Goal: Task Accomplishment & Management: Manage account settings

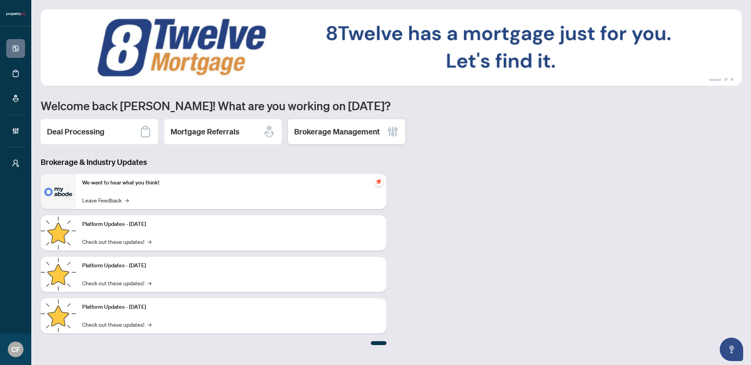
click at [339, 133] on h2 "Brokerage Management" at bounding box center [337, 131] width 86 height 11
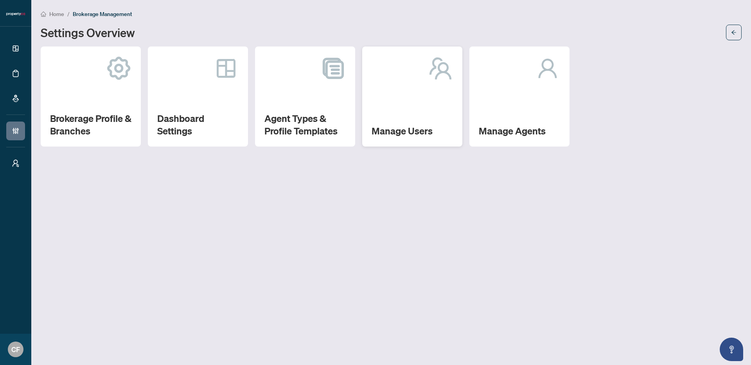
click at [376, 129] on h2 "Manage Users" at bounding box center [411, 131] width 81 height 13
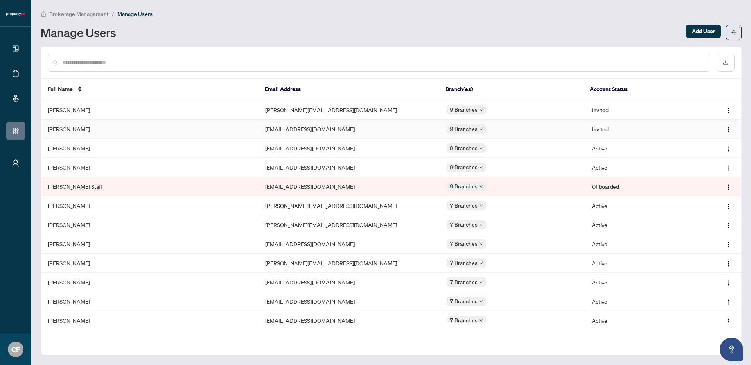
drag, startPoint x: 337, startPoint y: 129, endPoint x: 253, endPoint y: 134, distance: 85.0
click at [253, 134] on tr "[PERSON_NAME] Brown [EMAIL_ADDRESS][DOMAIN_NAME] 9 Branches Invited" at bounding box center [390, 129] width 699 height 19
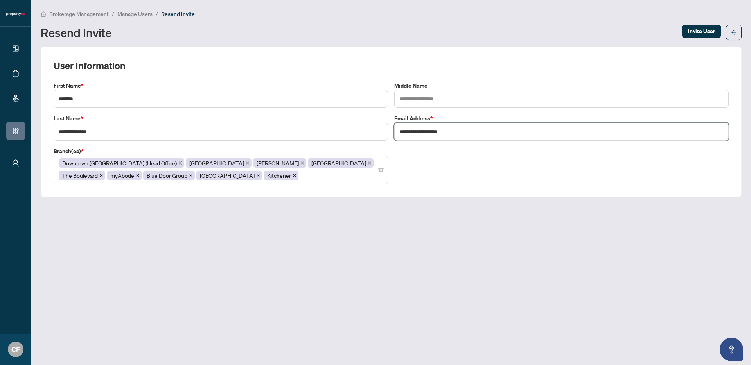
click at [486, 136] on input "**********" at bounding box center [561, 132] width 334 height 18
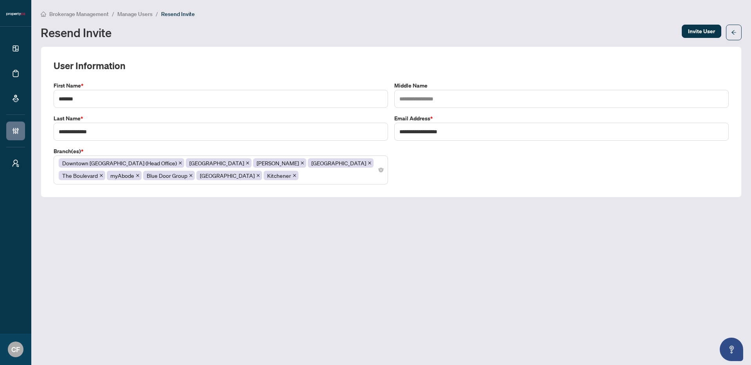
click at [126, 14] on span "Manage Users" at bounding box center [134, 14] width 35 height 7
